Goal: Task Accomplishment & Management: Manage account settings

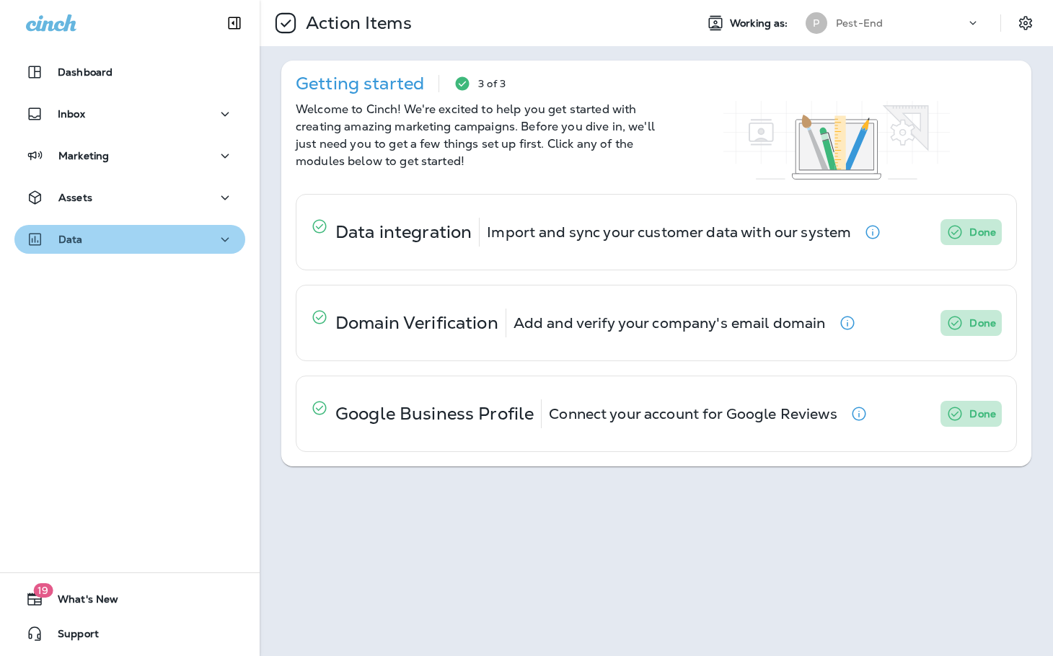
click at [140, 239] on div "Data" at bounding box center [130, 240] width 208 height 18
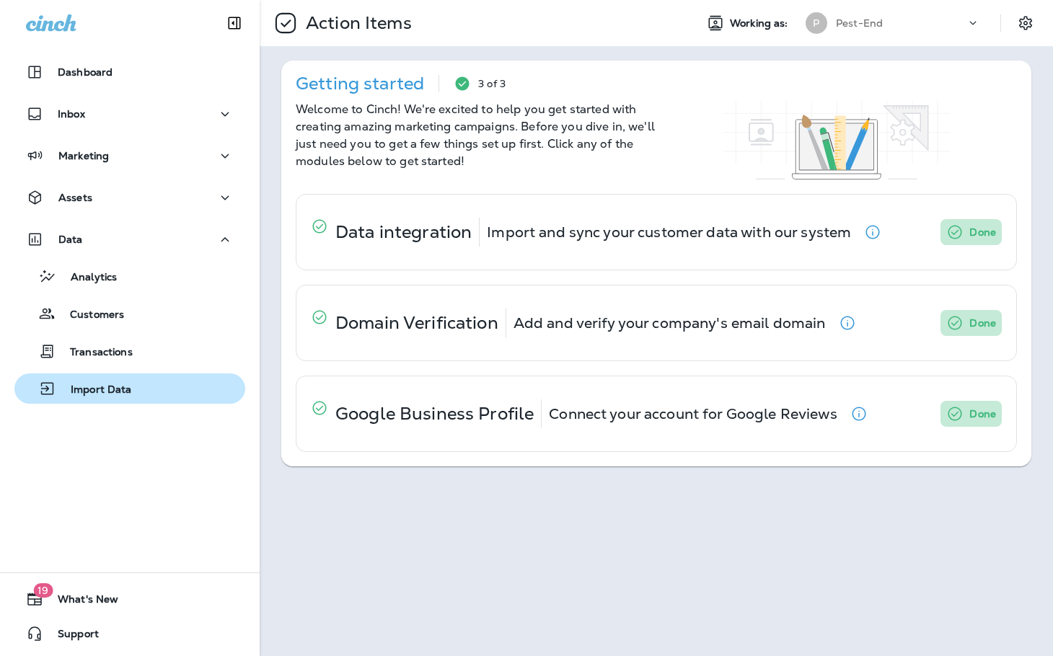
click at [119, 384] on p "Import Data" at bounding box center [94, 391] width 76 height 14
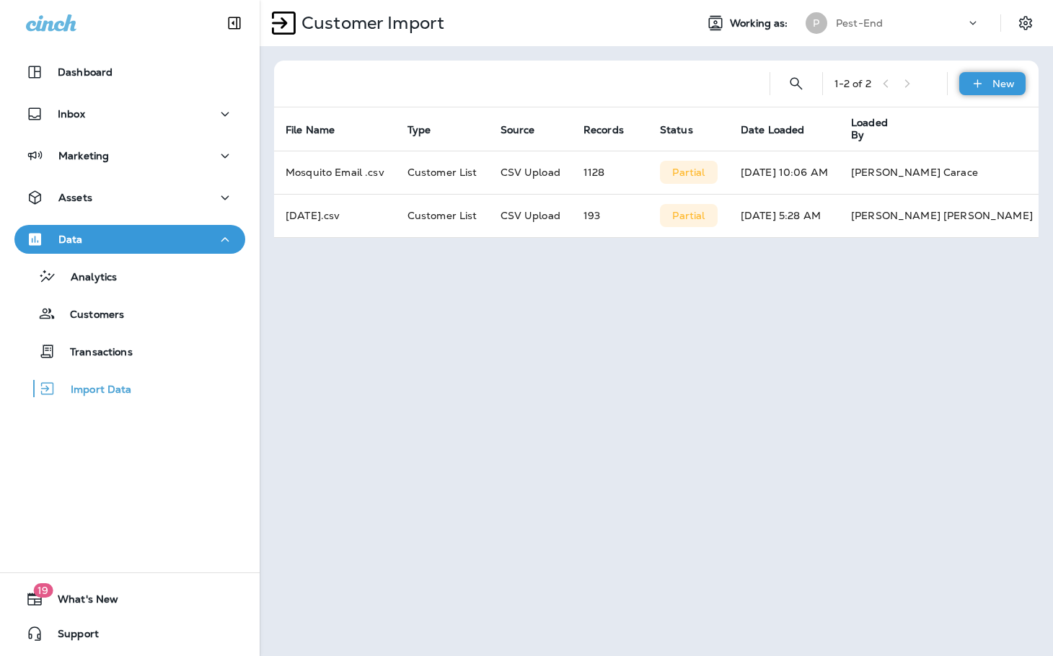
click at [977, 74] on div "New" at bounding box center [992, 83] width 66 height 23
click at [982, 114] on button "Customer list" at bounding box center [953, 121] width 144 height 35
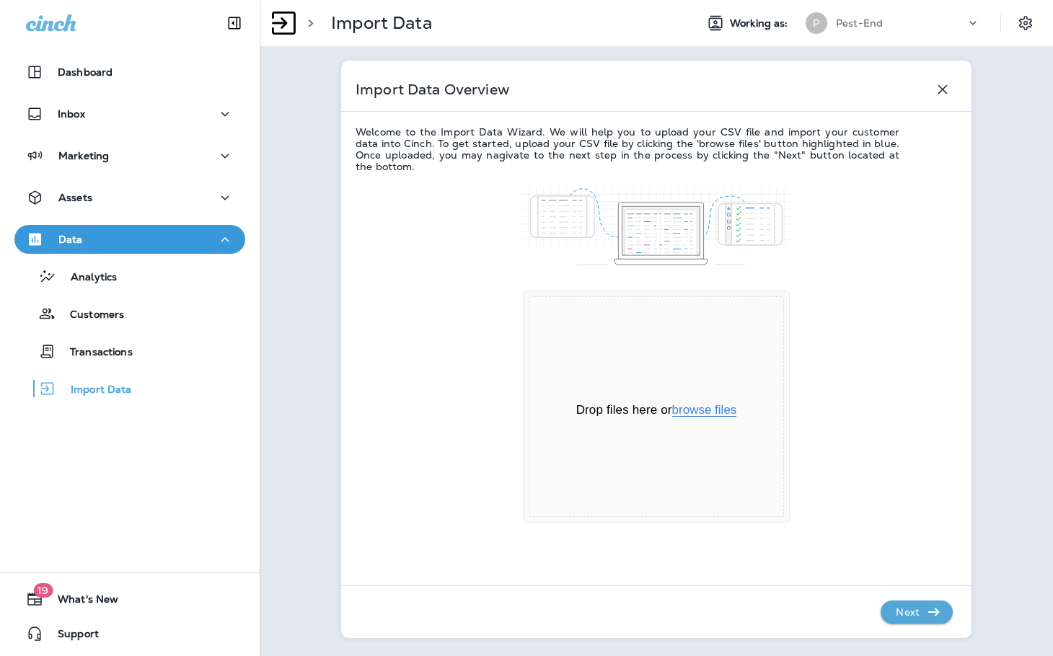
click at [690, 410] on button "browse files" at bounding box center [704, 410] width 65 height 13
click at [916, 620] on p "Next" at bounding box center [907, 612] width 35 height 23
click at [925, 618] on icon "button" at bounding box center [933, 612] width 17 height 17
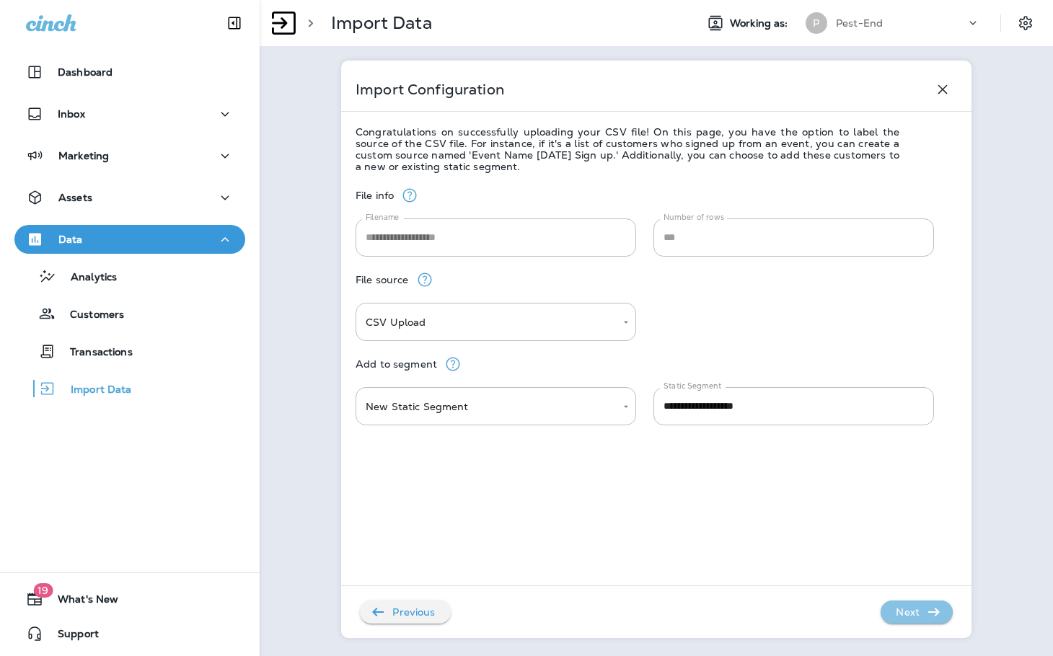
click at [918, 621] on p "Next" at bounding box center [907, 612] width 35 height 23
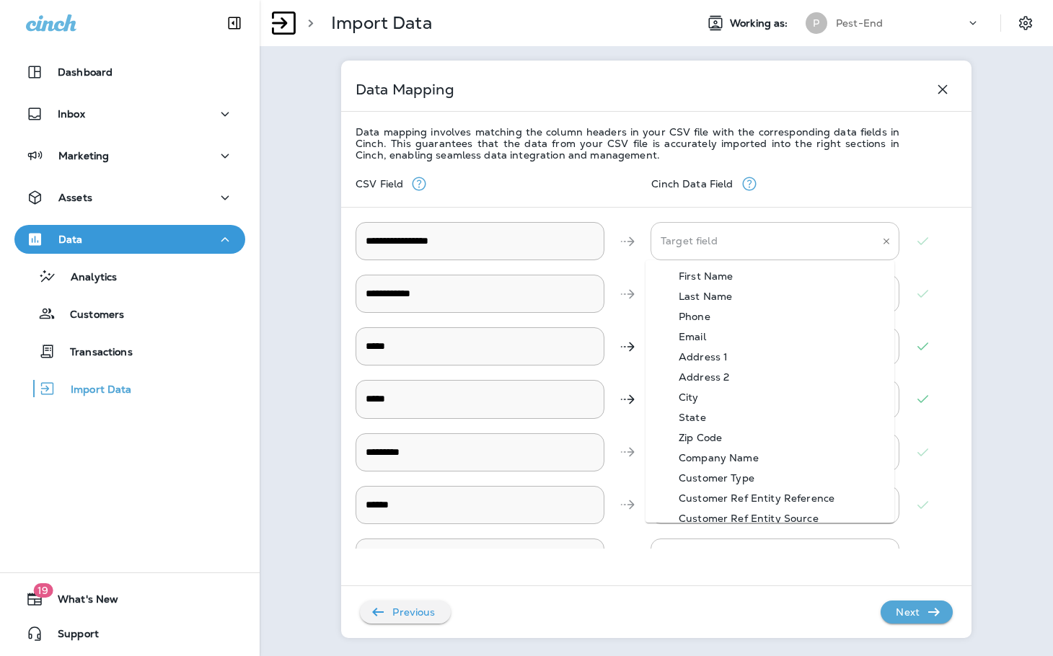
click at [738, 226] on div "Target field" at bounding box center [775, 241] width 249 height 38
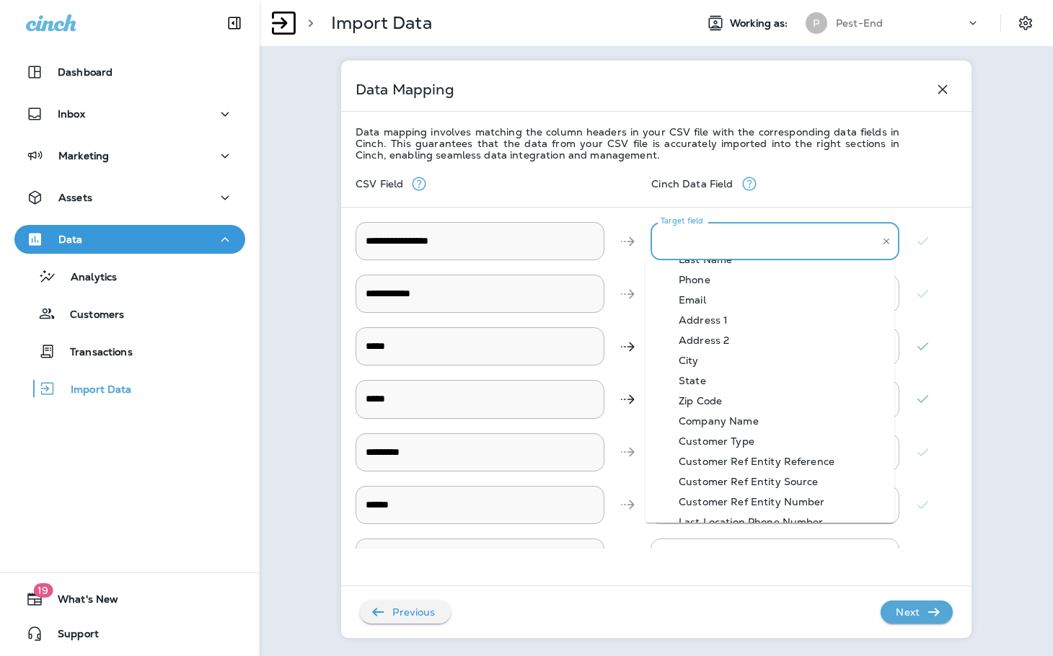
scroll to position [72, 0]
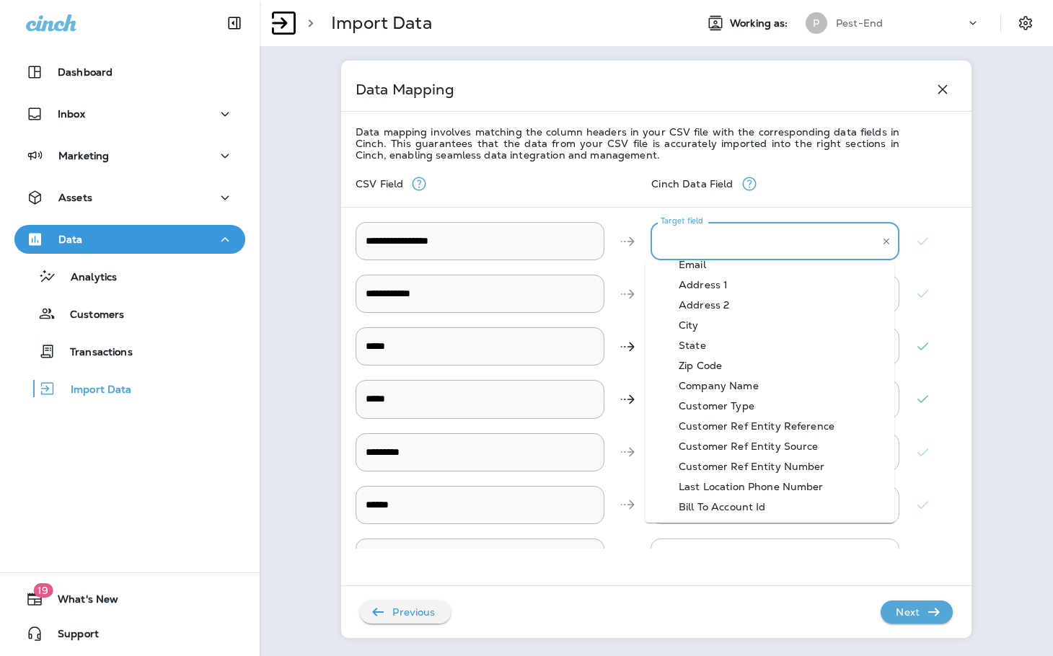
click at [767, 509] on div "Bill To Account Id" at bounding box center [722, 507] width 131 height 12
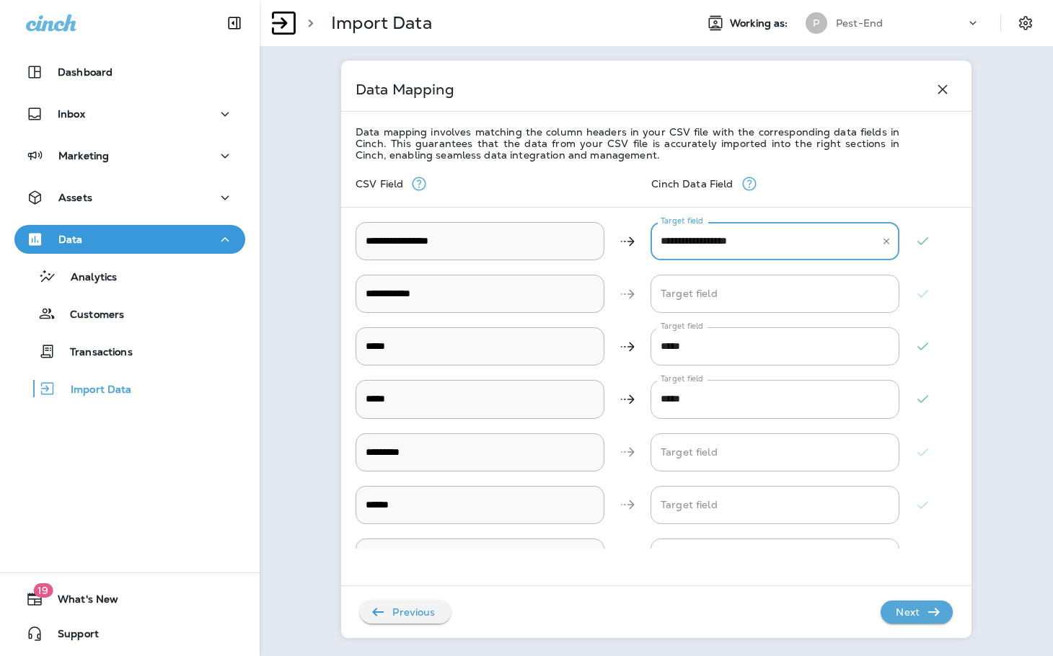
type \ "**********"
click at [705, 298] on Name "Target field" at bounding box center [764, 293] width 214 height 25
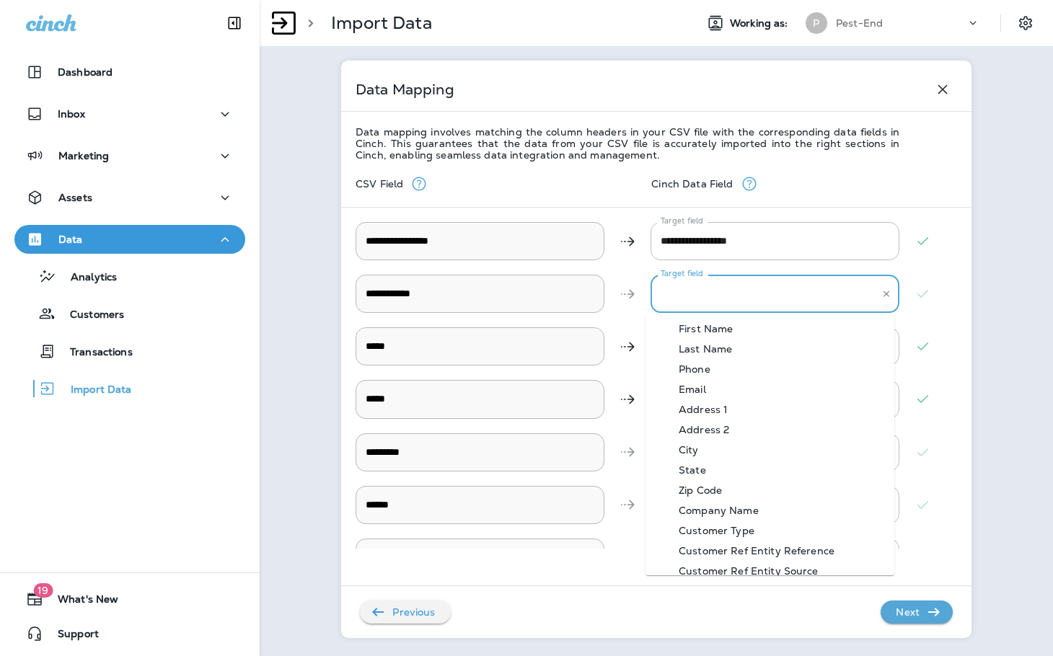
click at [729, 336] on Name-option-0 "First Name" at bounding box center [770, 329] width 249 height 20
type Name "**********"
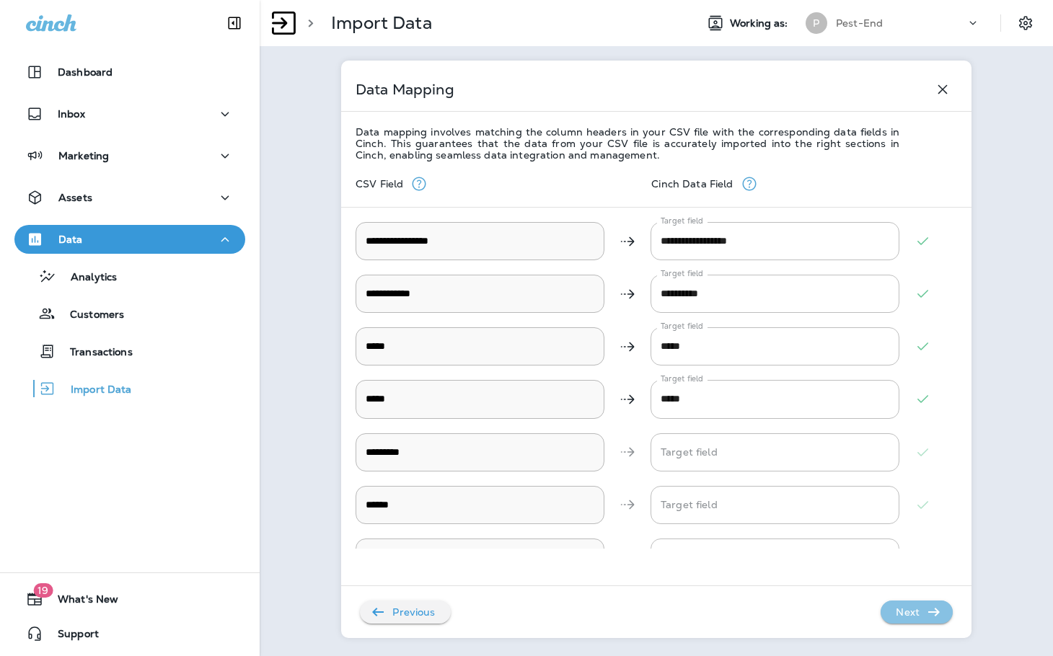
click at [904, 618] on p "Next" at bounding box center [907, 612] width 35 height 23
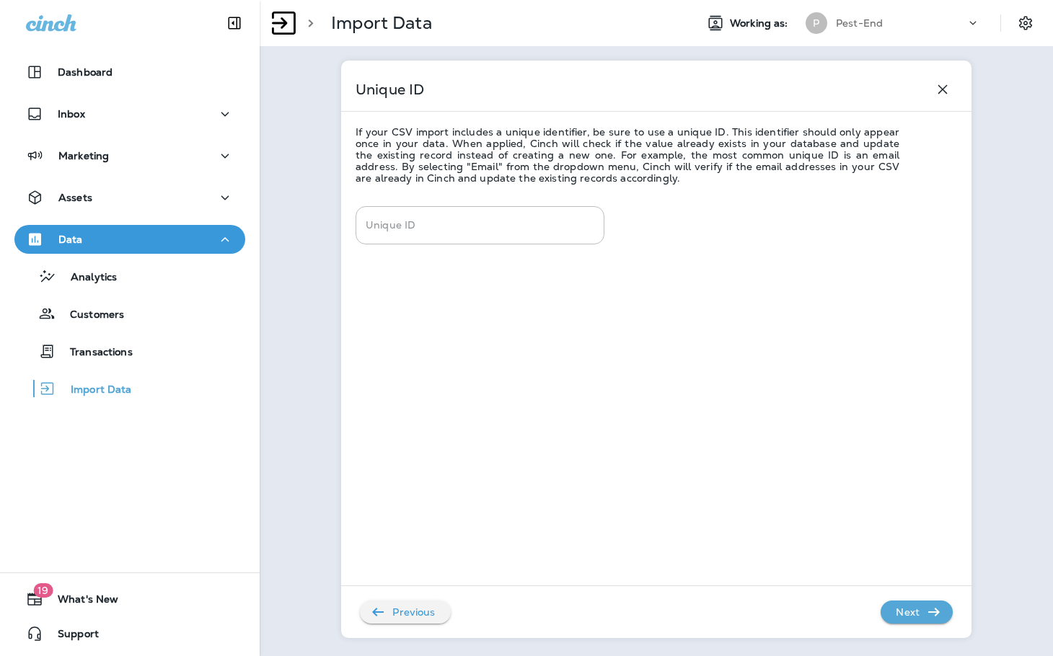
click at [909, 610] on p "Next" at bounding box center [907, 612] width 35 height 23
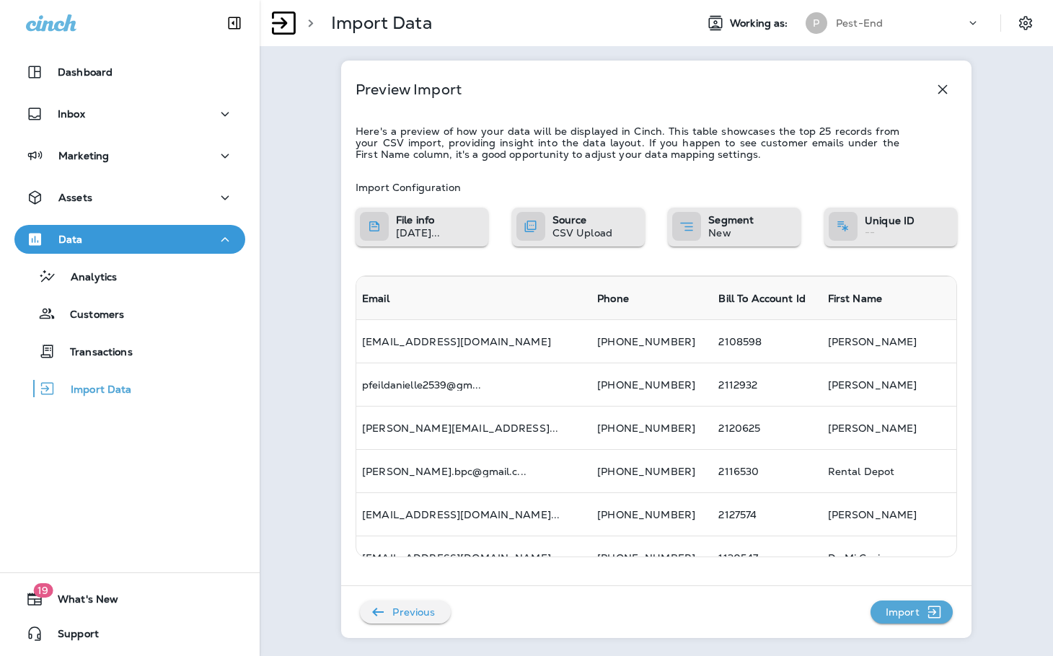
click at [912, 616] on p "Import" at bounding box center [902, 612] width 45 height 23
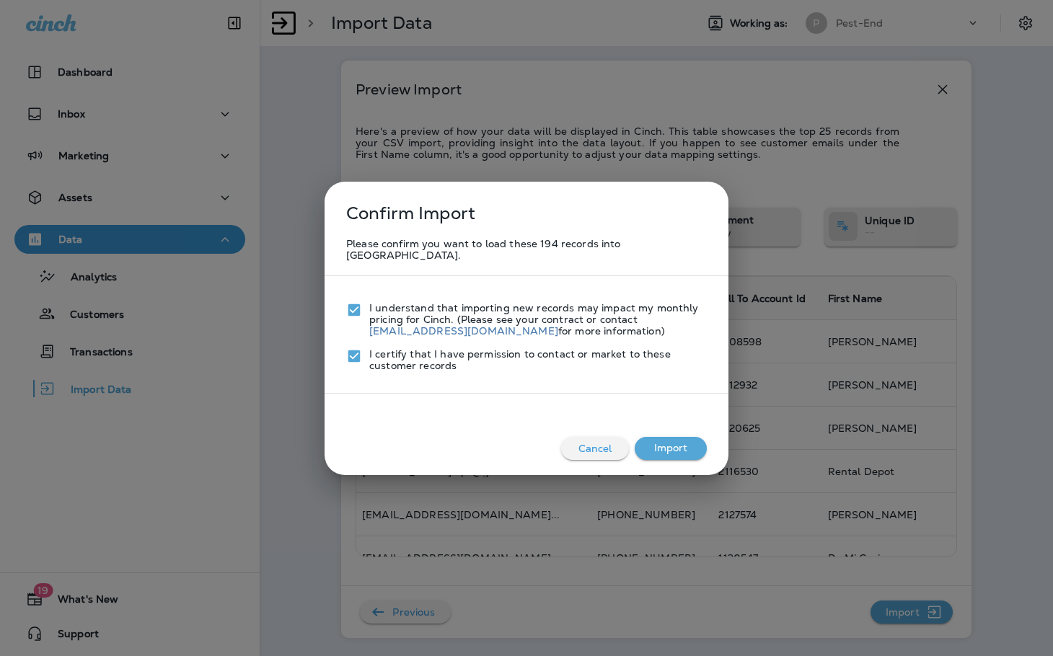
click at [661, 437] on button "Import" at bounding box center [671, 448] width 72 height 23
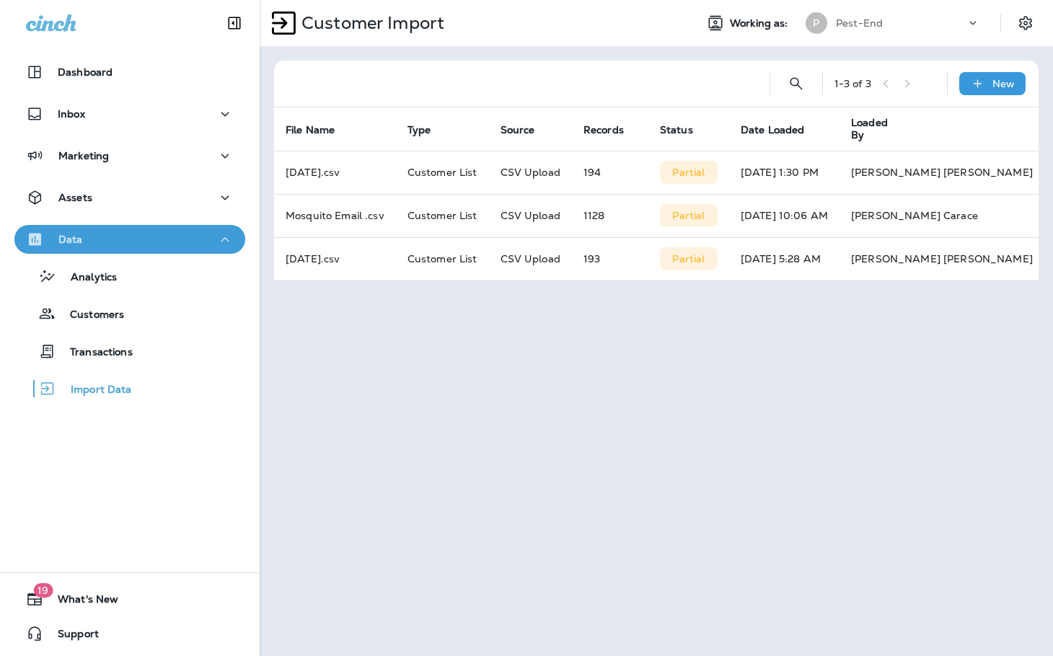
click at [145, 241] on div "Data" at bounding box center [130, 240] width 208 height 18
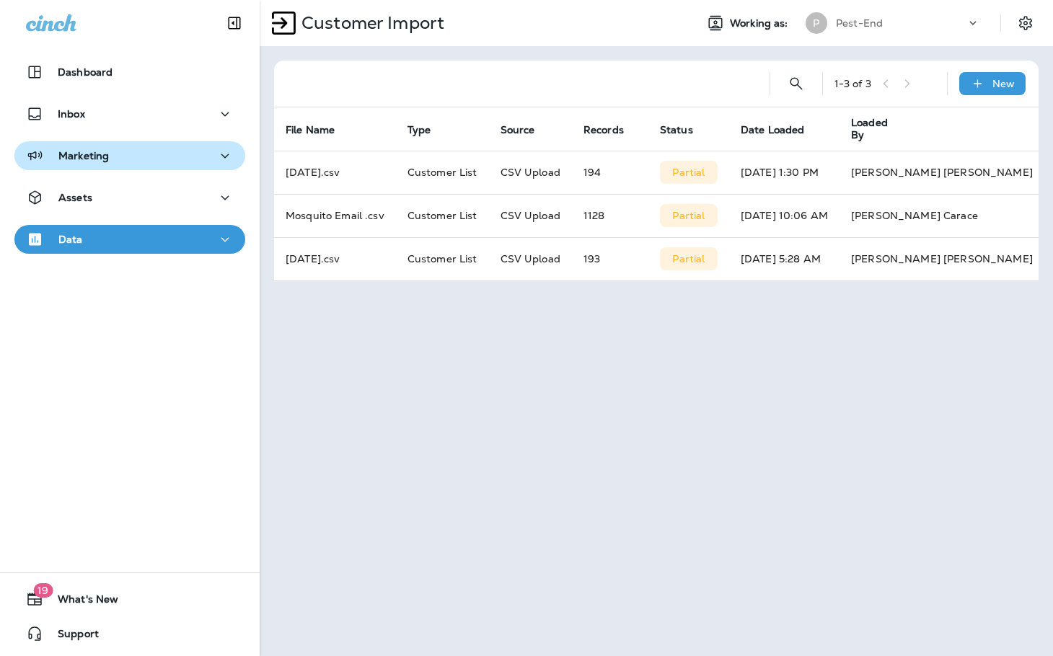
click at [144, 147] on div "Marketing" at bounding box center [130, 156] width 208 height 18
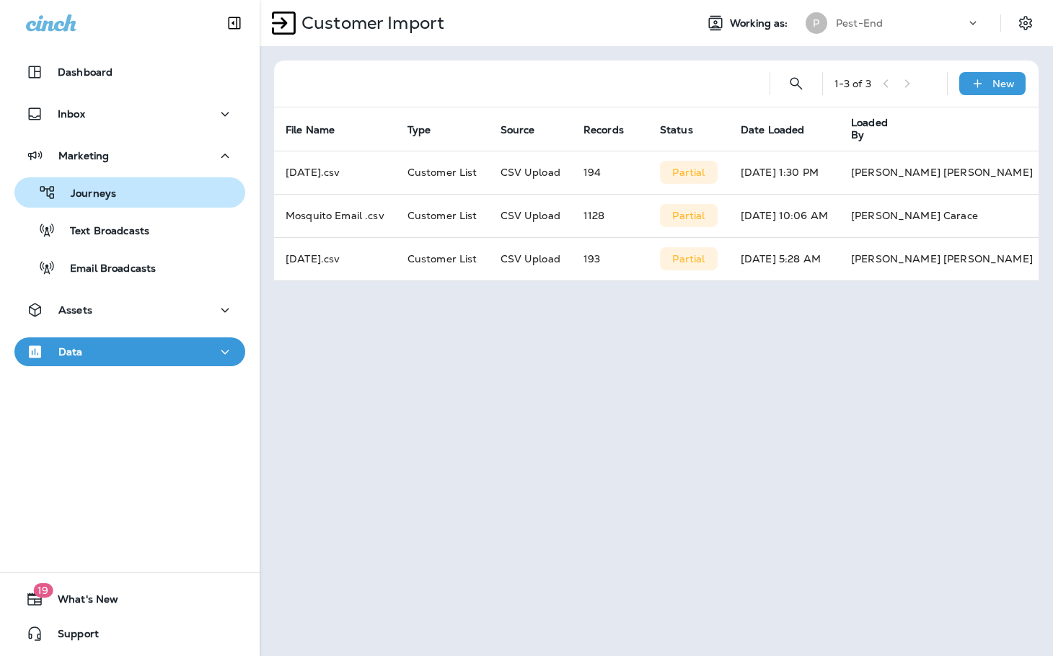
click at [113, 186] on div "Journeys" at bounding box center [68, 193] width 96 height 22
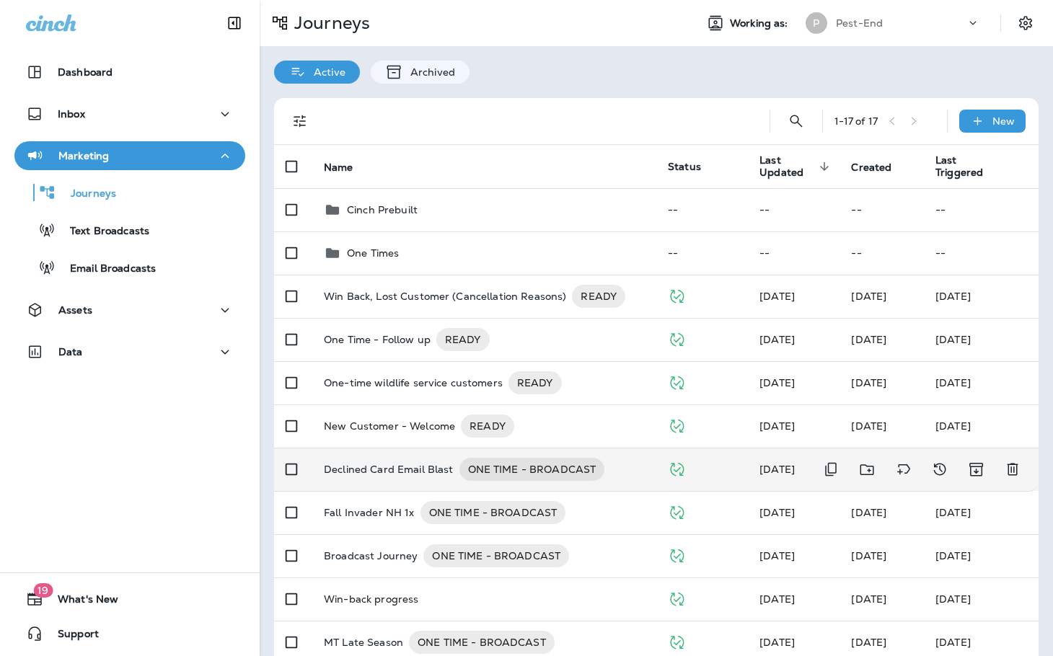
click at [387, 461] on p "Declined Card Email Blast" at bounding box center [389, 469] width 130 height 23
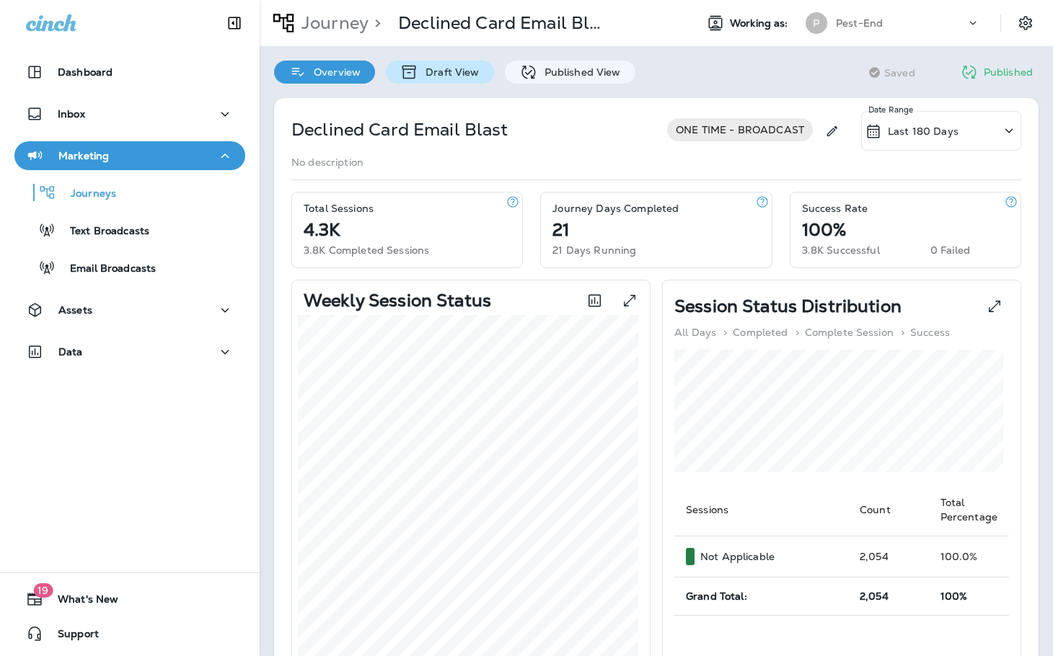
click at [450, 72] on p "Draft View" at bounding box center [448, 72] width 61 height 12
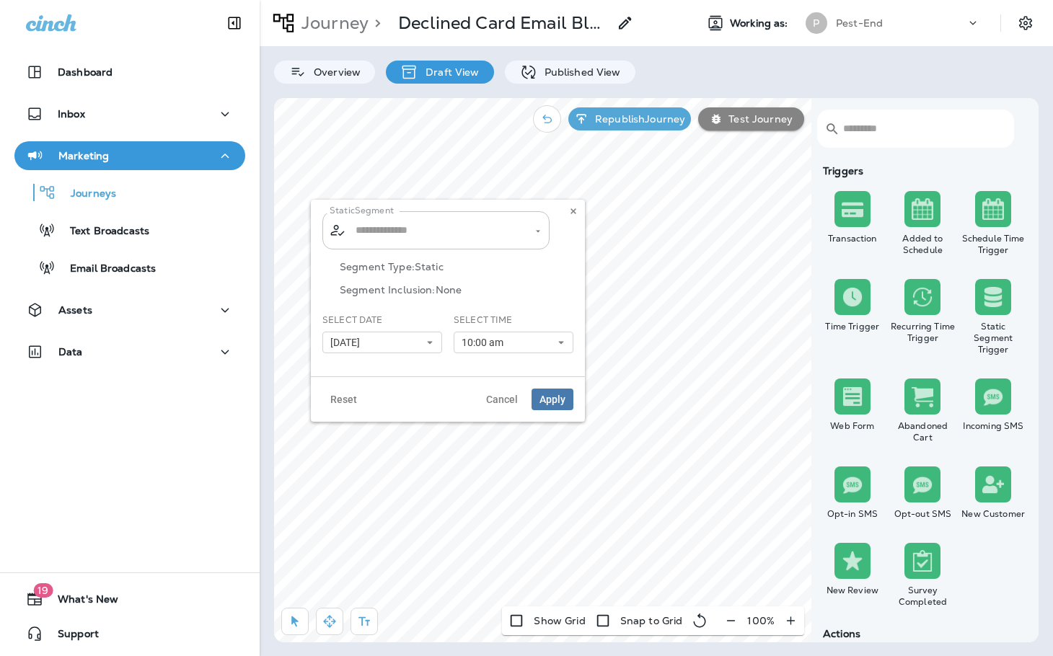
type input "**********"
click at [364, 235] on input "**********" at bounding box center [437, 230] width 170 height 25
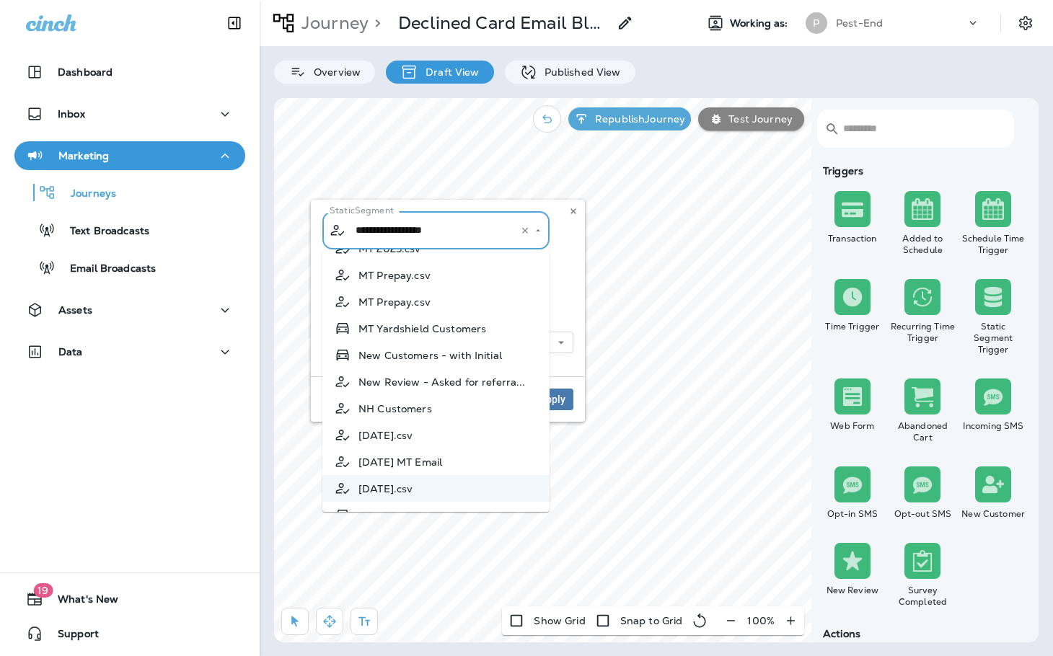
scroll to position [1427, 0]
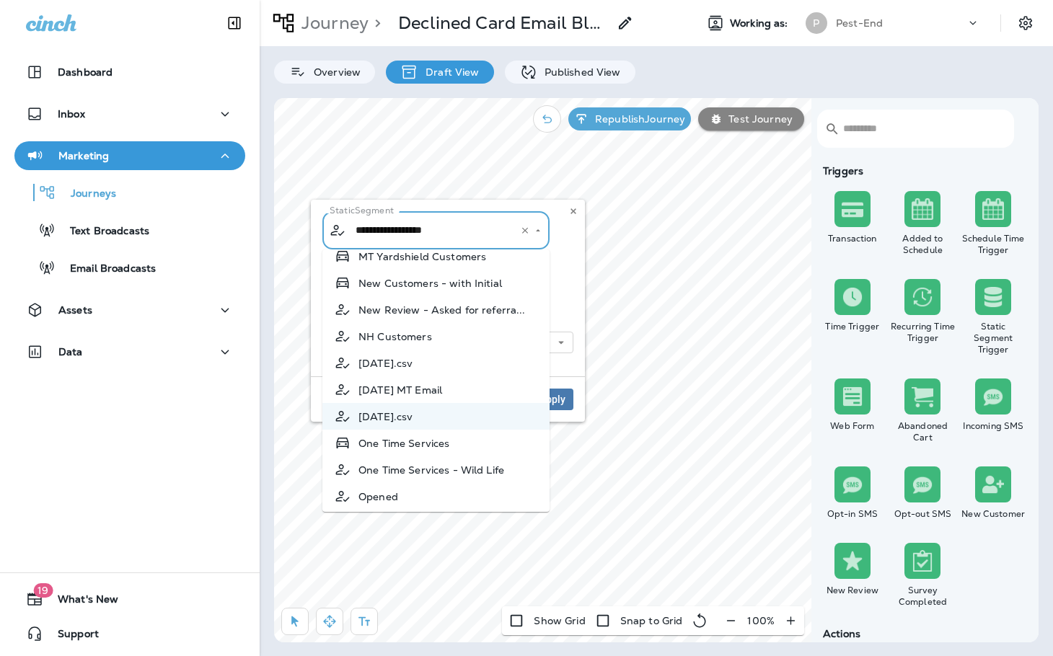
click at [413, 369] on span "[DATE].csv" at bounding box center [385, 364] width 54 height 12
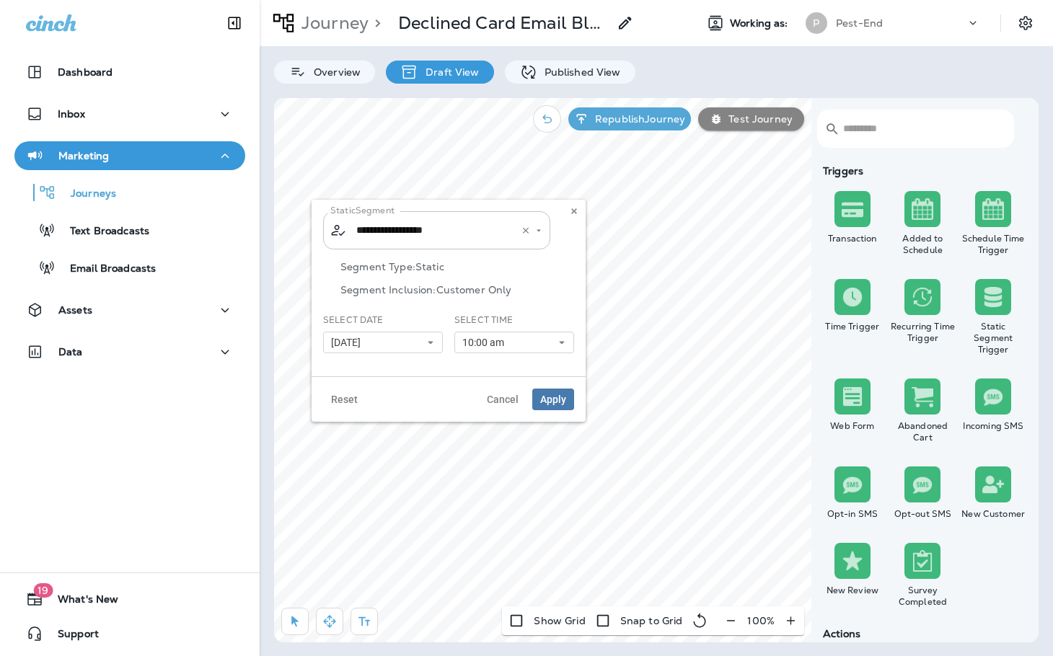
click at [418, 233] on input "**********" at bounding box center [428, 230] width 151 height 25
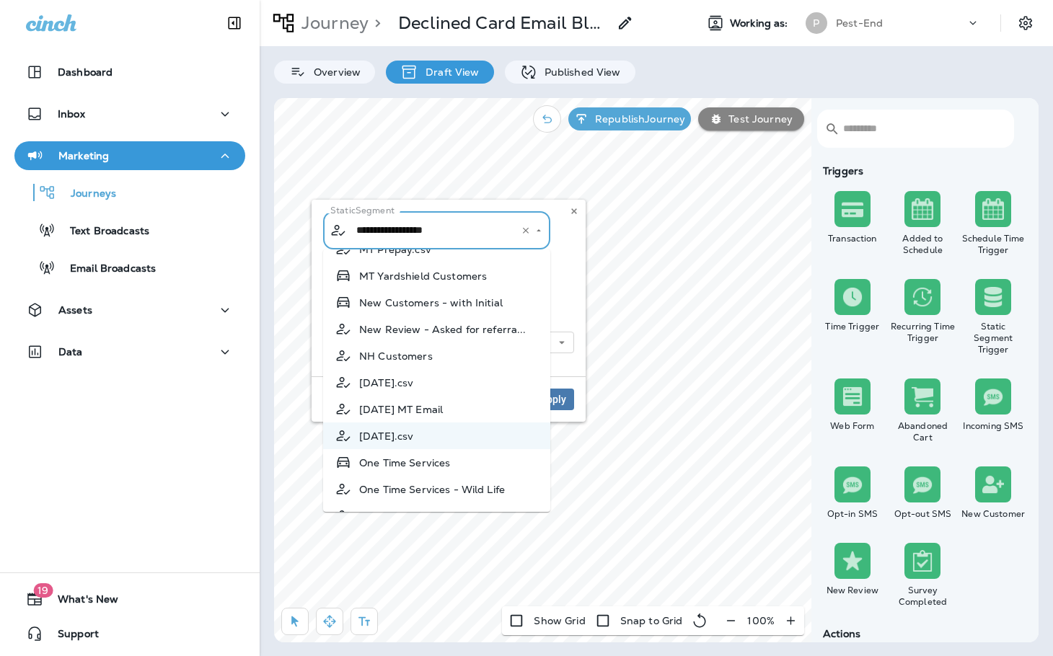
scroll to position [1427, 0]
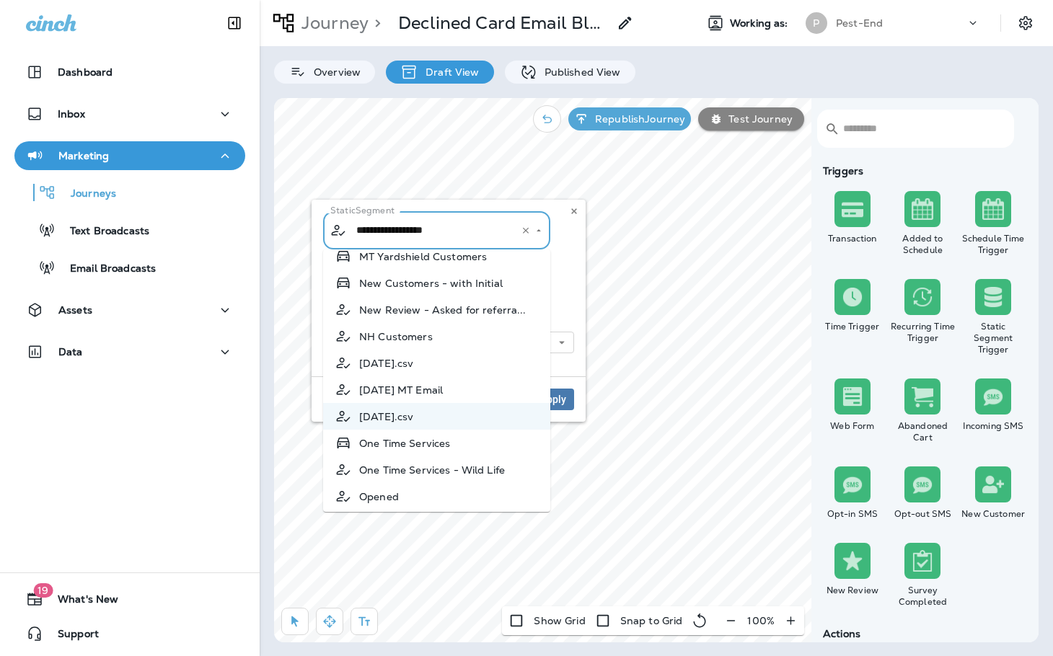
click at [413, 369] on span "[DATE].csv" at bounding box center [386, 364] width 54 height 12
type input "**********"
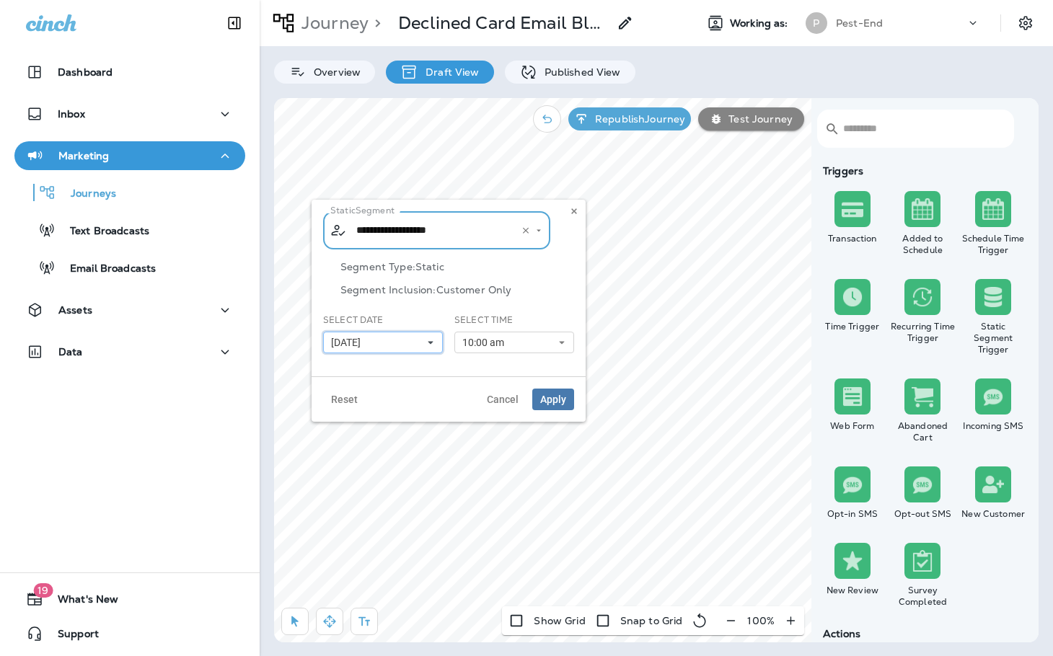
click at [405, 340] on button "[DATE]" at bounding box center [383, 343] width 120 height 22
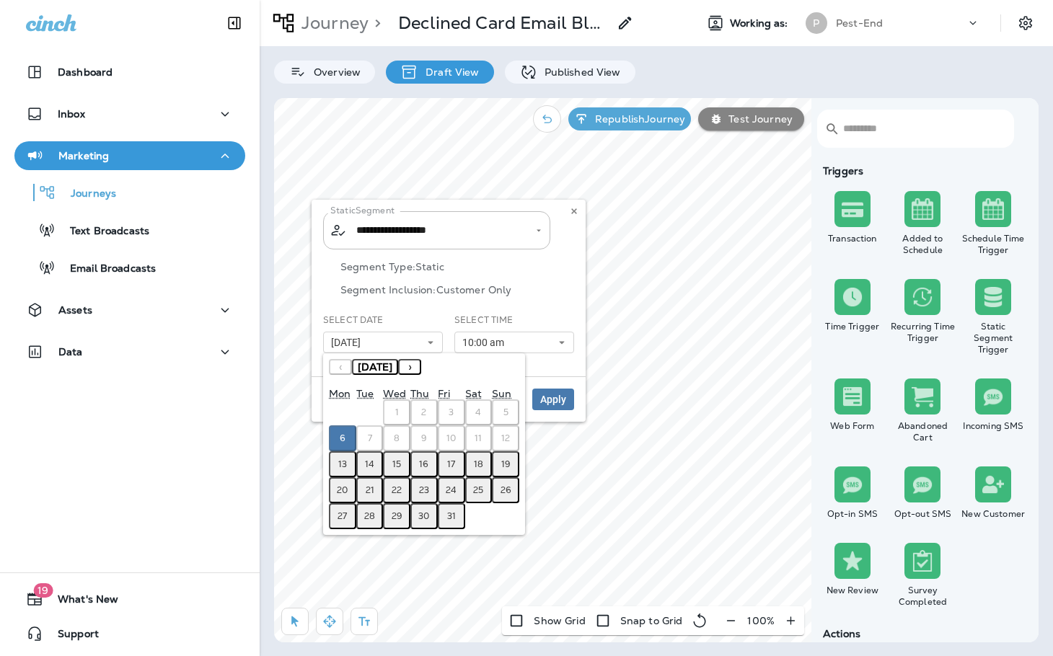
click at [341, 461] on abbr "13" at bounding box center [342, 465] width 9 height 12
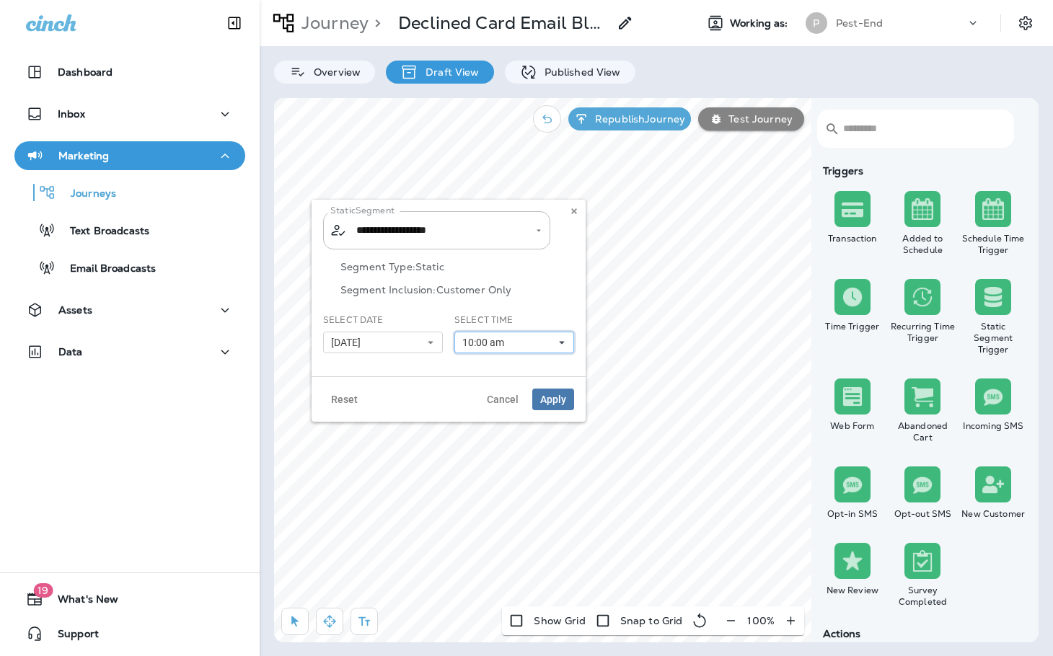
click at [498, 343] on span "10:00 am" at bounding box center [486, 343] width 48 height 12
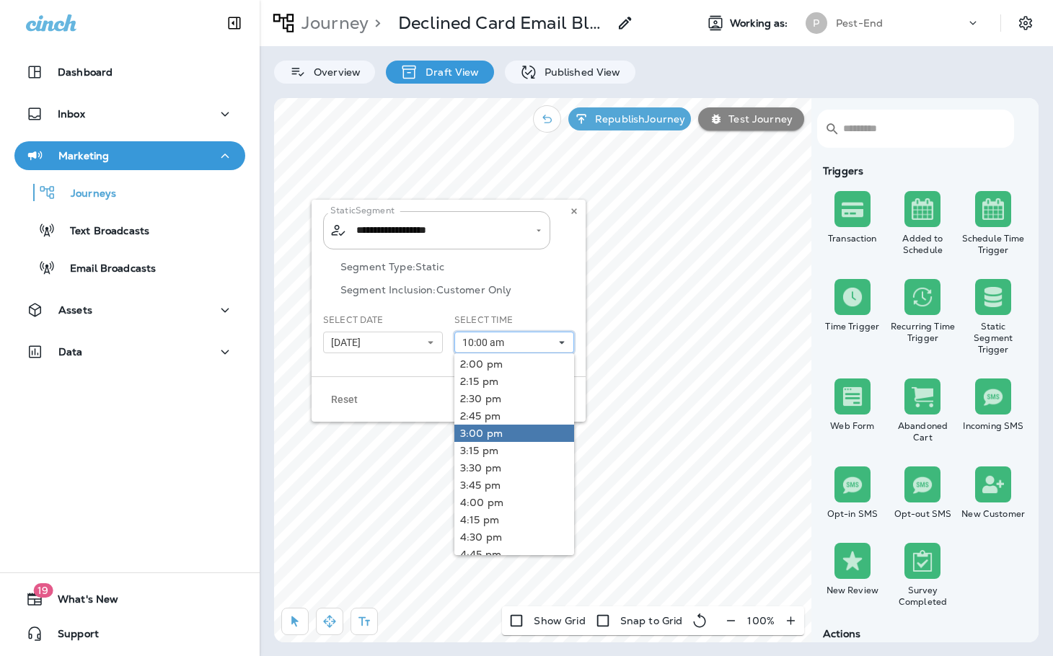
scroll to position [0, 0]
click at [496, 371] on link "1:45 pm" at bounding box center [514, 365] width 120 height 17
click at [435, 400] on div "Reset Cancel Apply" at bounding box center [449, 399] width 274 height 45
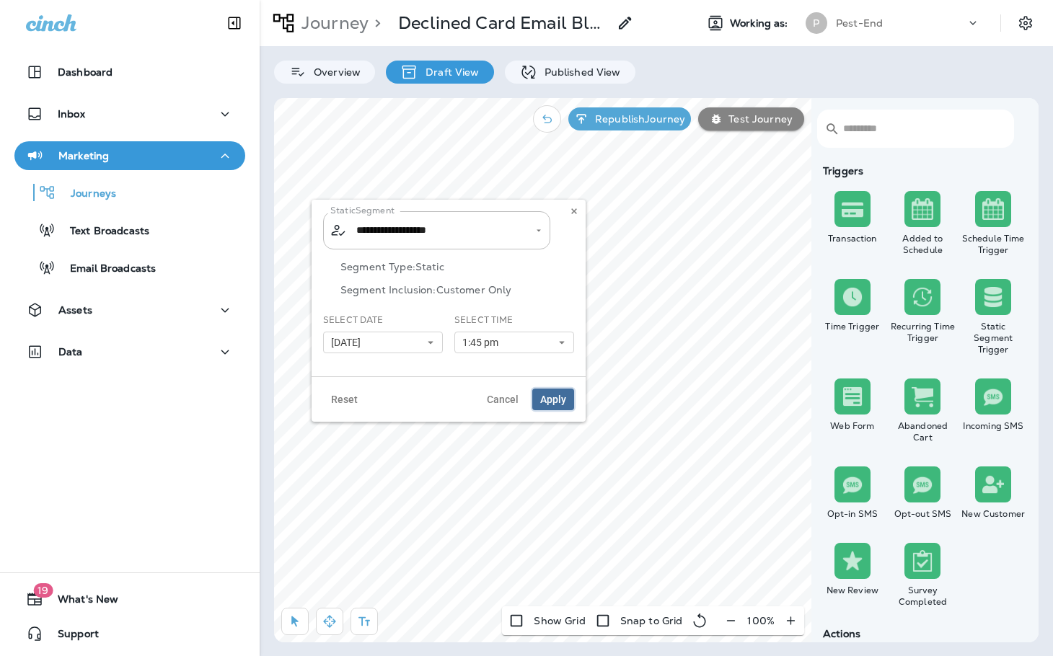
click at [555, 397] on span "Apply" at bounding box center [553, 400] width 26 height 10
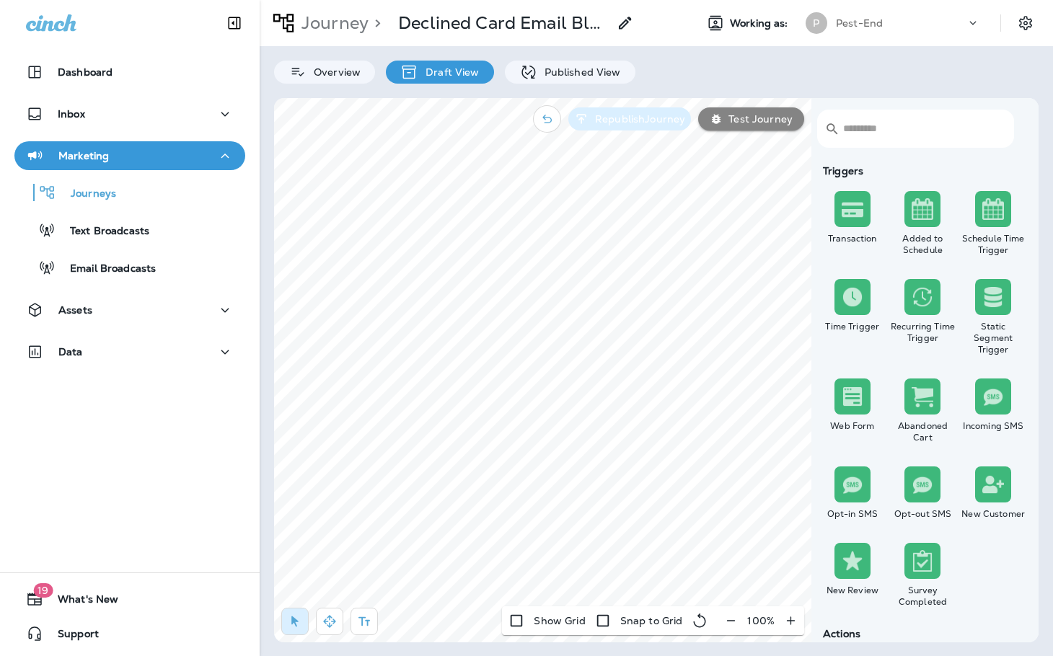
click at [650, 117] on p "Republish Journey" at bounding box center [637, 119] width 96 height 12
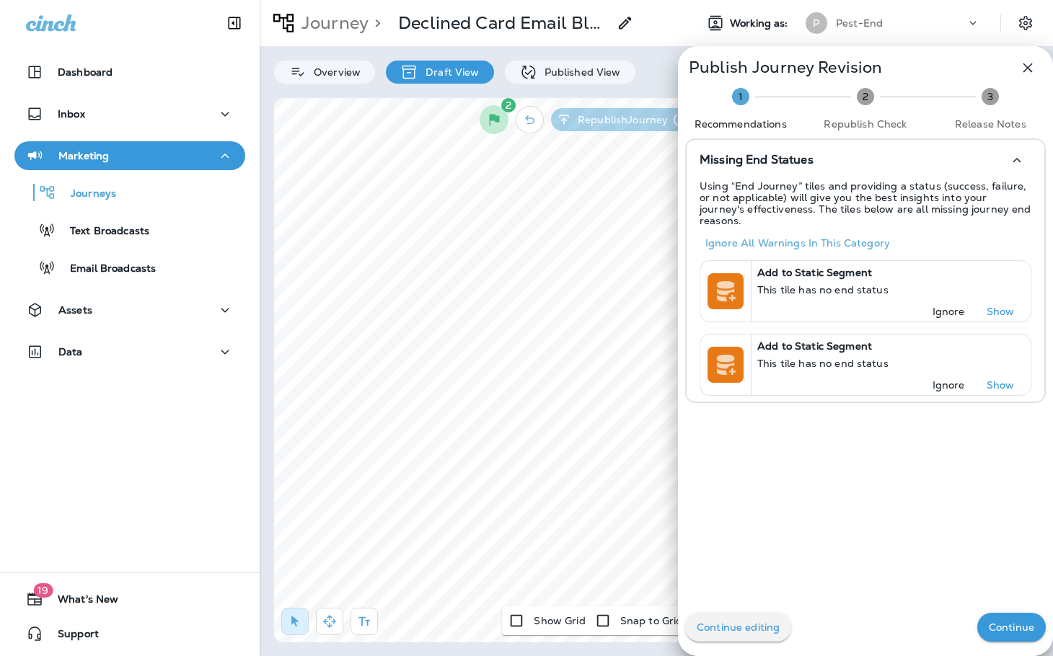
click at [990, 626] on p "Continue" at bounding box center [1011, 628] width 45 height 12
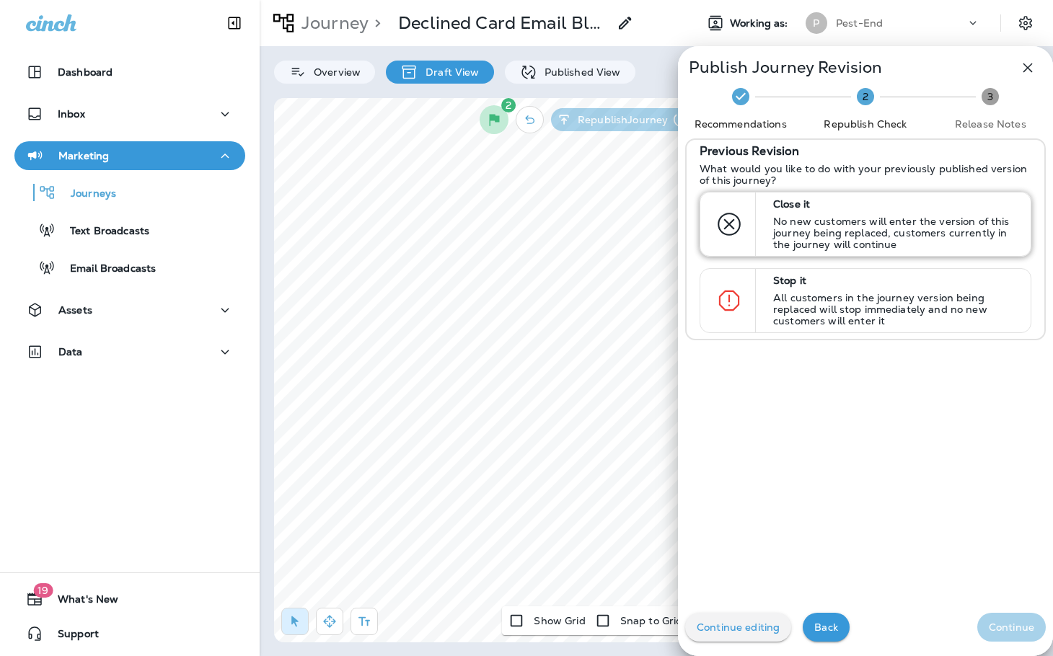
click at [848, 235] on p "No new customers will enter the version of this journey being replaced, custome…" at bounding box center [895, 233] width 245 height 35
click at [1012, 622] on p "Continue" at bounding box center [1011, 628] width 45 height 12
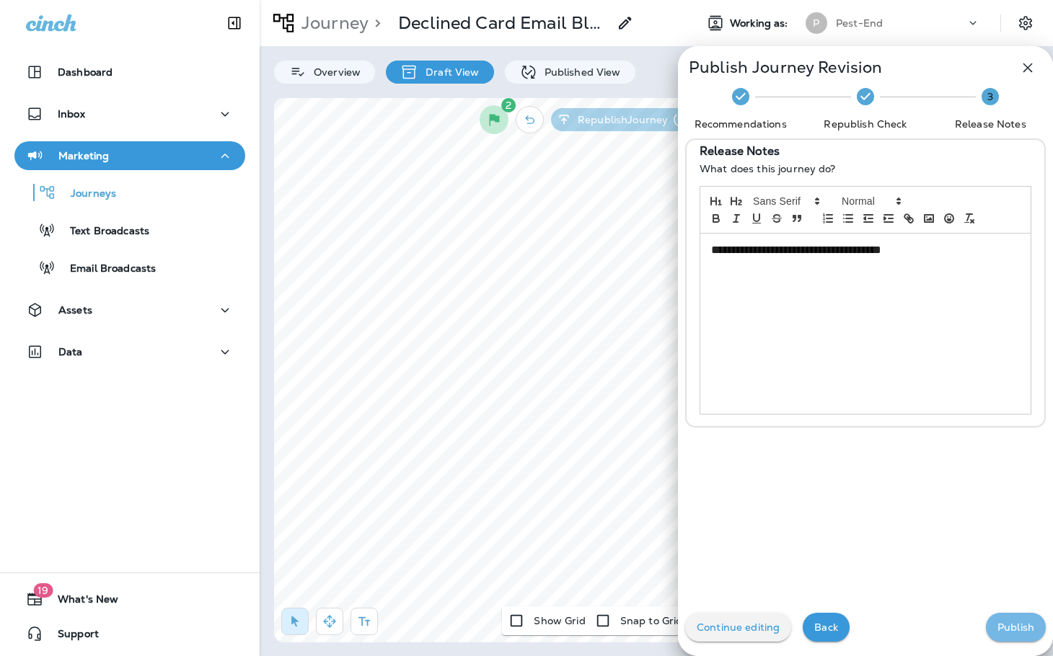
click at [1016, 625] on p "Publish" at bounding box center [1016, 628] width 37 height 12
